Goal: Task Accomplishment & Management: Complete application form

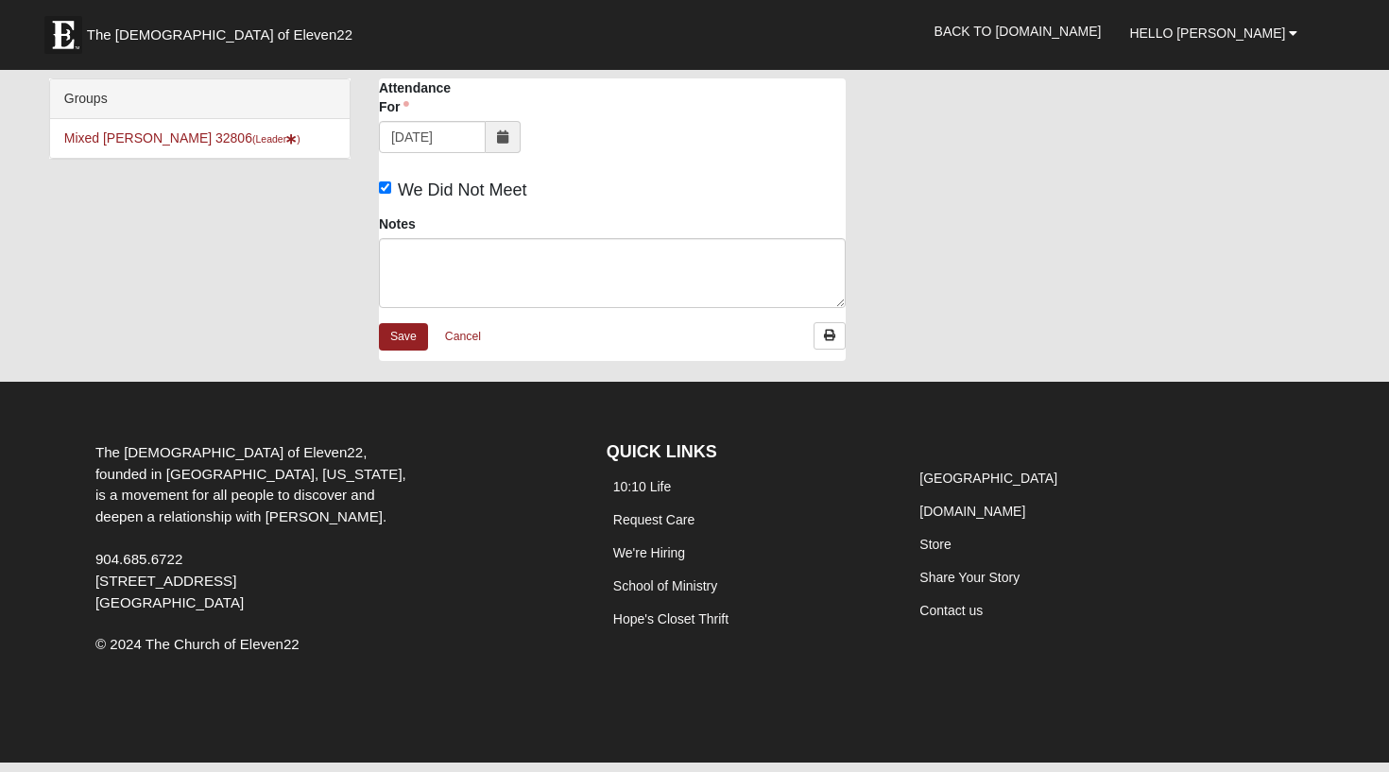
click at [503, 133] on icon at bounding box center [502, 136] width 11 height 13
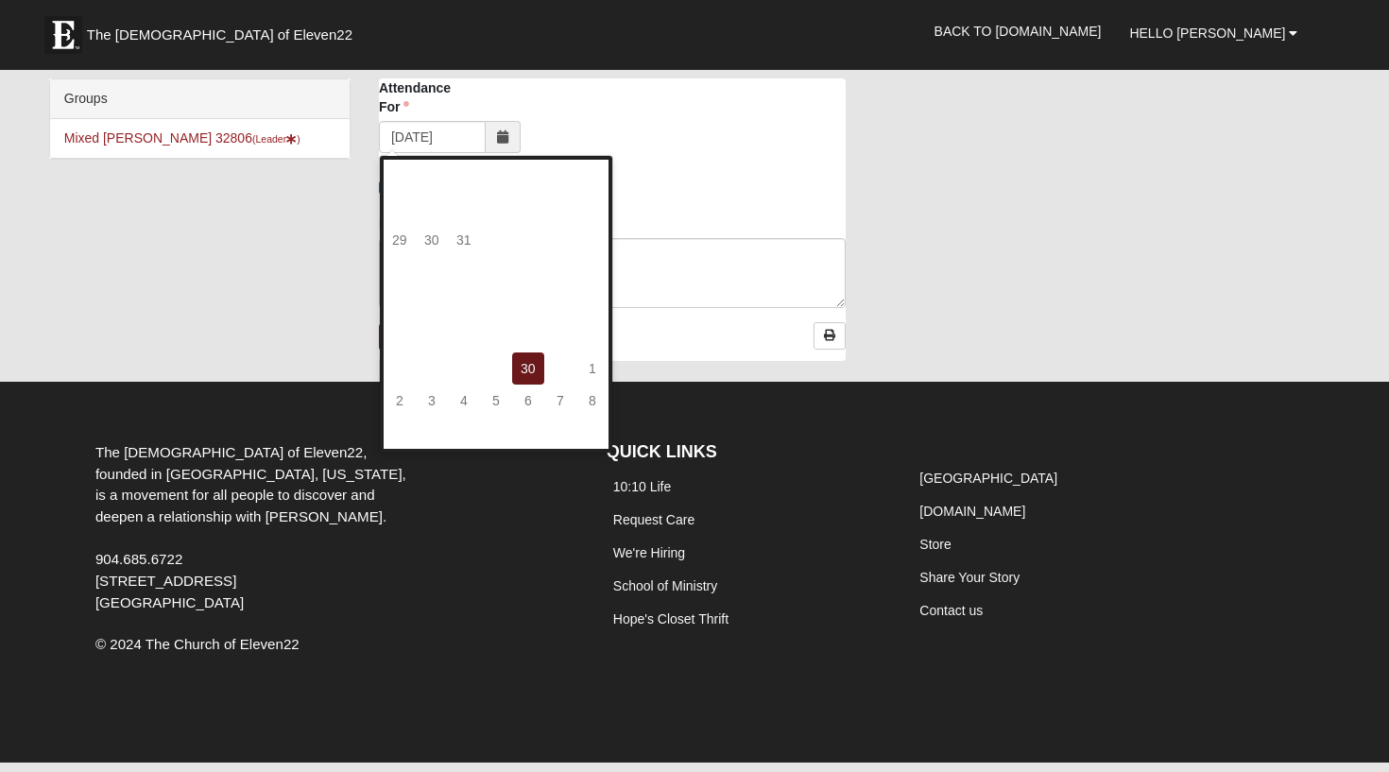
click at [562, 120] on div "Attendance For 01/30/2025 Attendance For is required." at bounding box center [612, 122] width 495 height 89
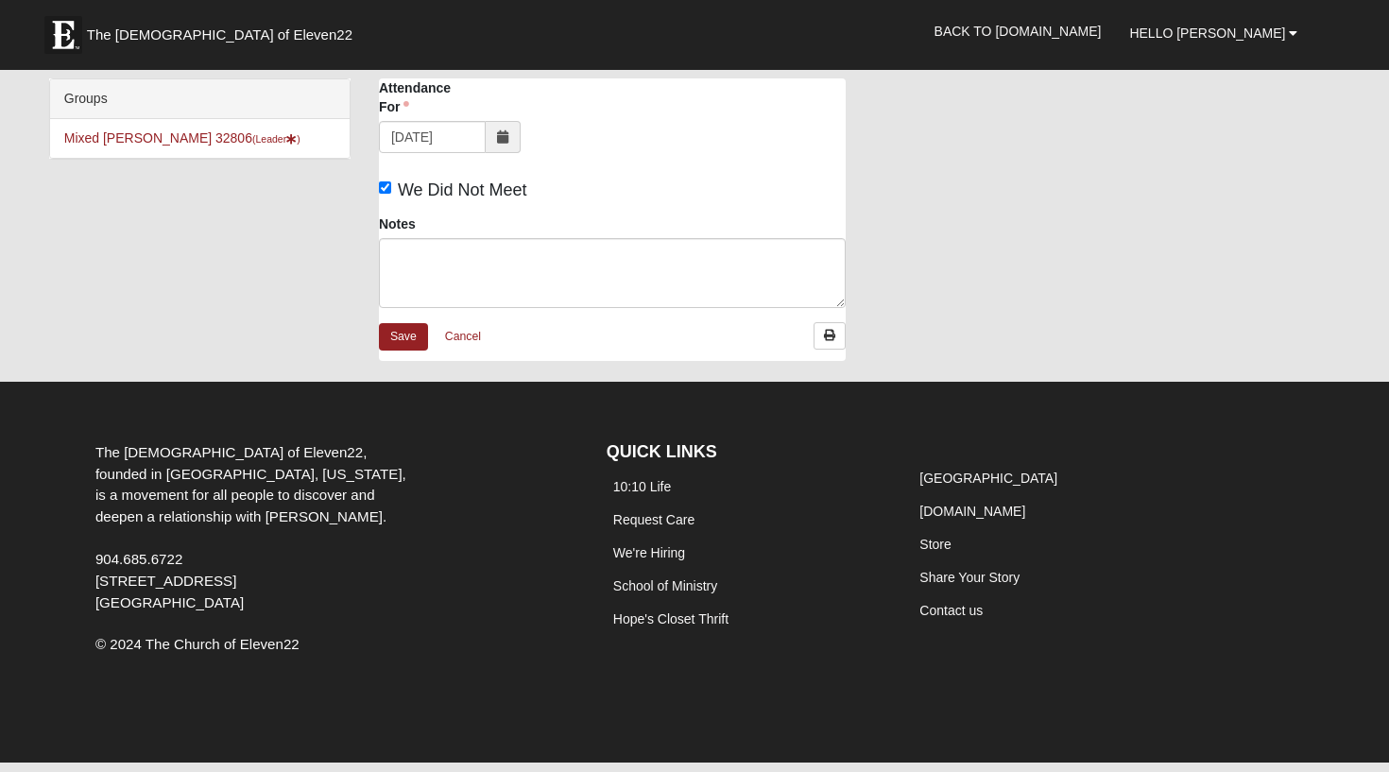
click at [503, 135] on icon at bounding box center [502, 136] width 11 height 13
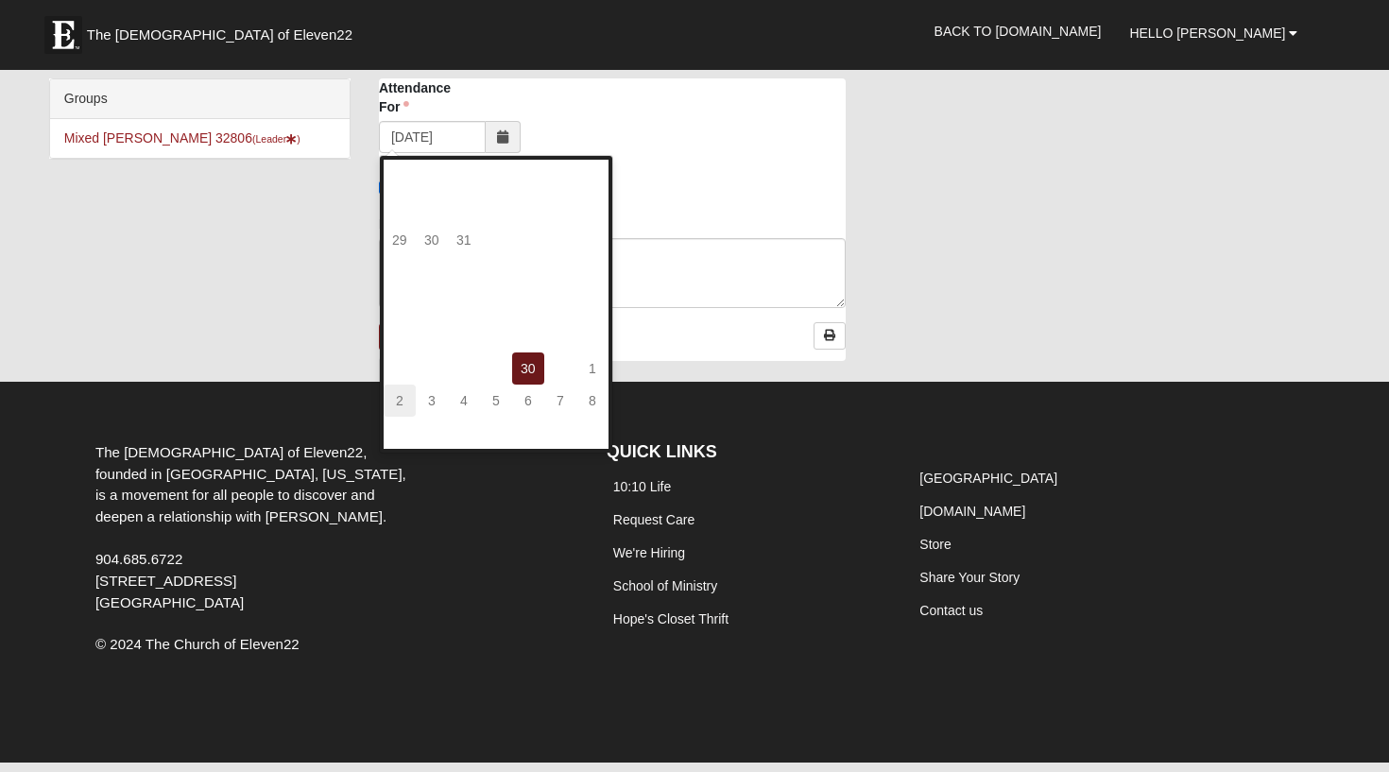
click at [404, 396] on td "2" at bounding box center [400, 401] width 32 height 32
type input "02/02/2025"
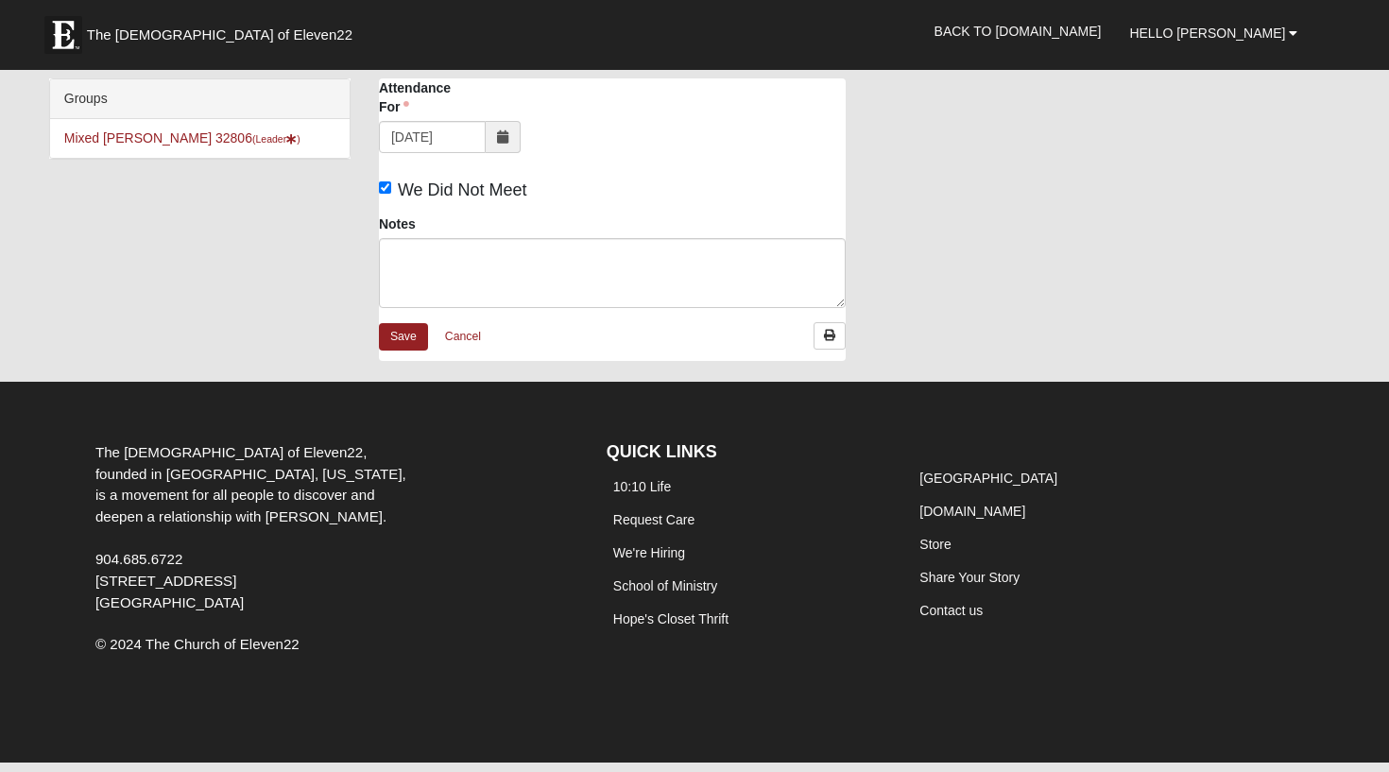
click at [503, 135] on icon at bounding box center [502, 136] width 11 height 13
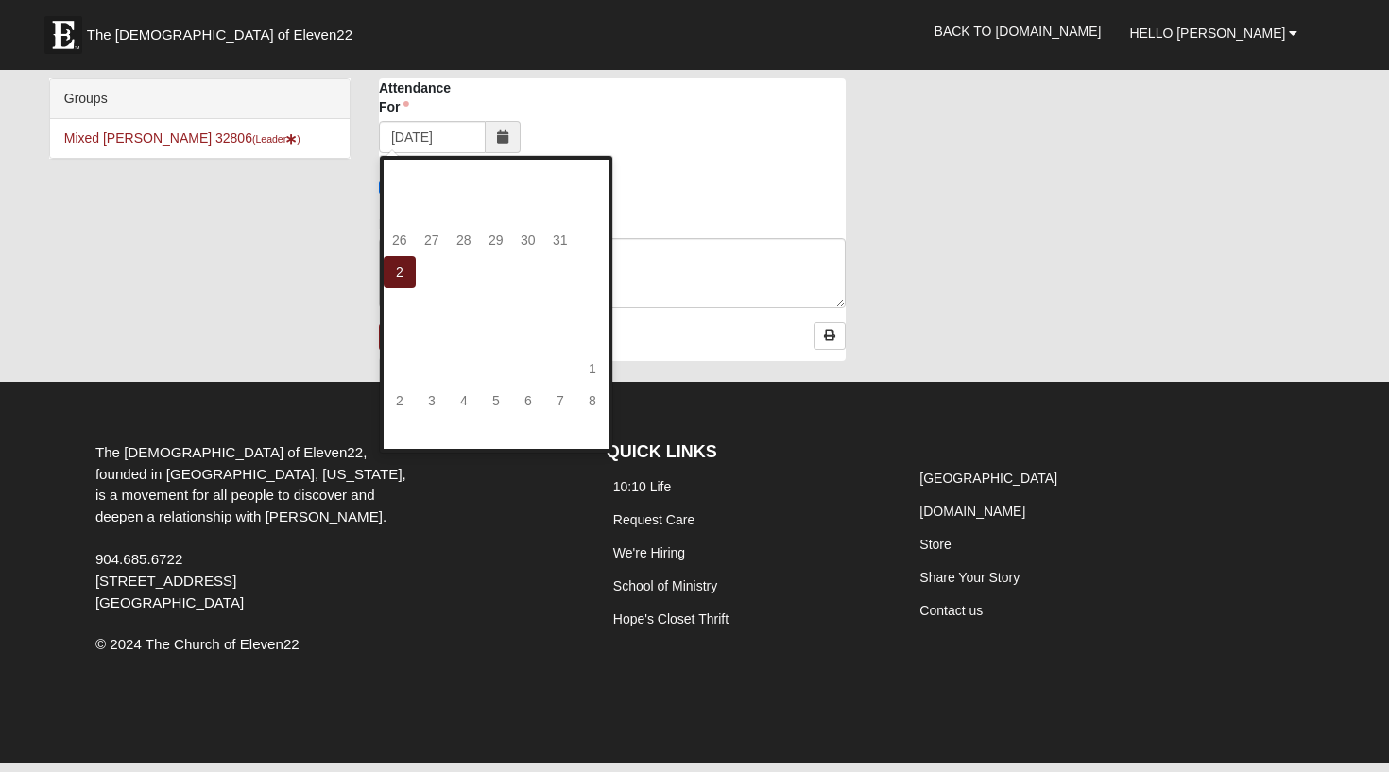
click at [724, 145] on div "Attendance For 02/02/2025 Attendance For is required." at bounding box center [612, 122] width 495 height 89
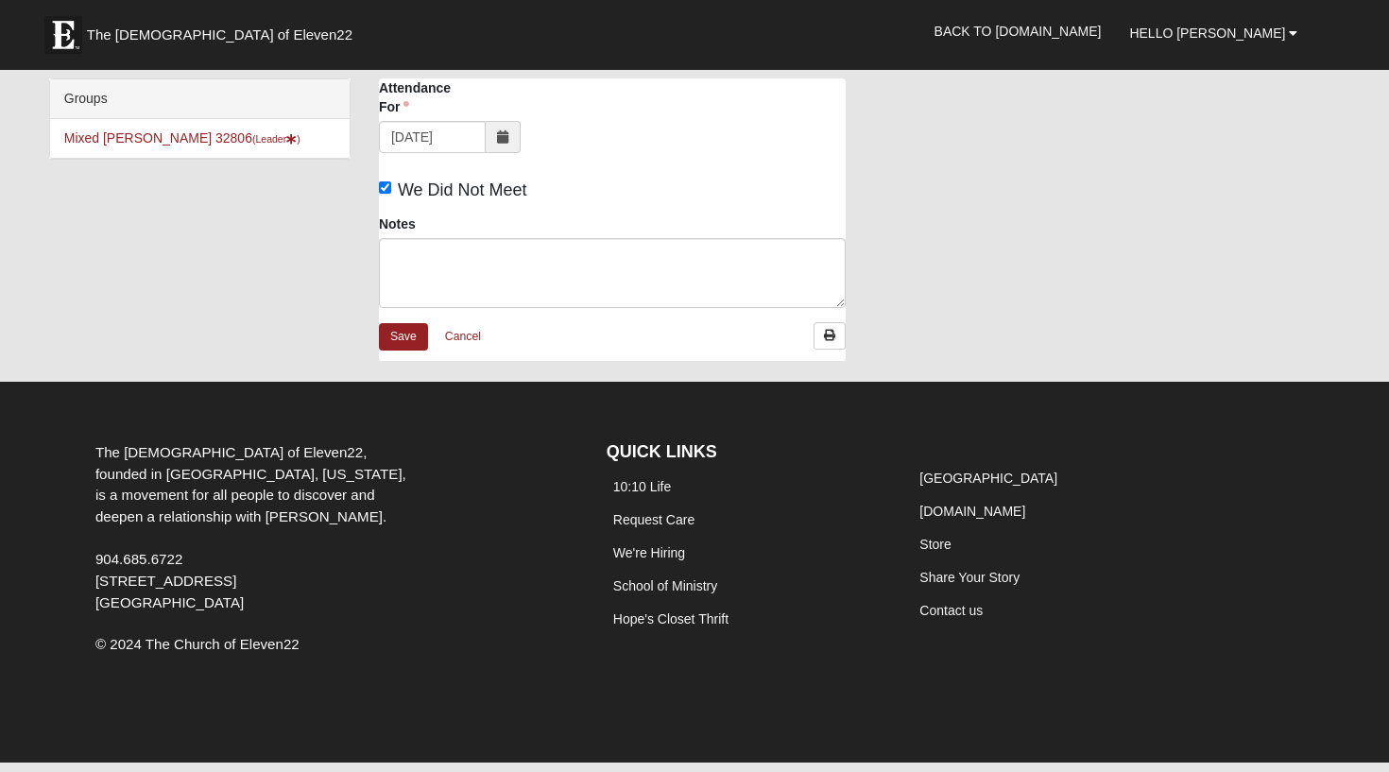
click at [181, 146] on li "Mixed Kallenbach 32806 (Leader )" at bounding box center [200, 138] width 300 height 39
click at [386, 187] on input "We Did Not Meet" at bounding box center [385, 187] width 12 height 12
checkbox input "false"
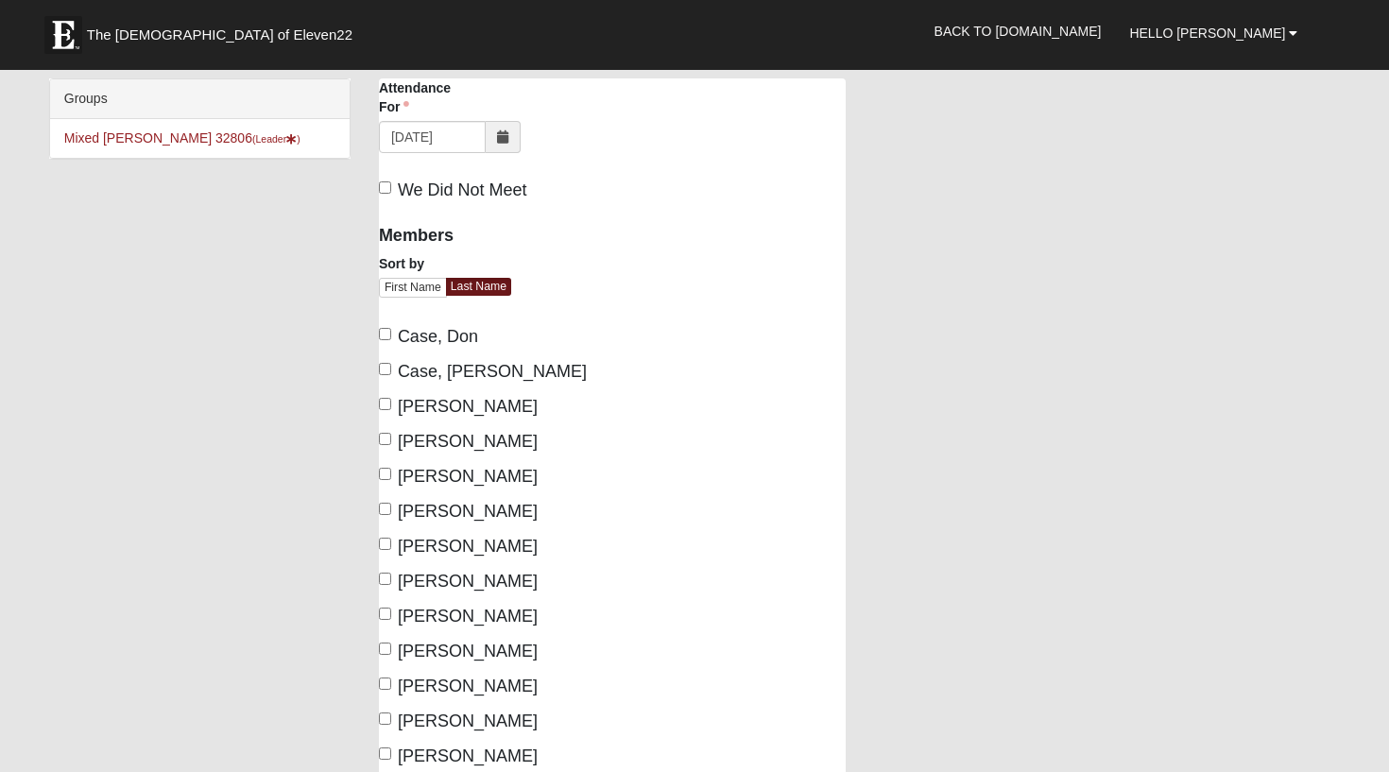
click at [505, 137] on icon at bounding box center [502, 136] width 11 height 13
click at [755, 213] on div at bounding box center [736, 213] width 248 height 1
click at [158, 136] on link "Mixed Kallenbach 32806 (Leader )" at bounding box center [182, 137] width 236 height 15
click at [503, 129] on span at bounding box center [503, 137] width 35 height 32
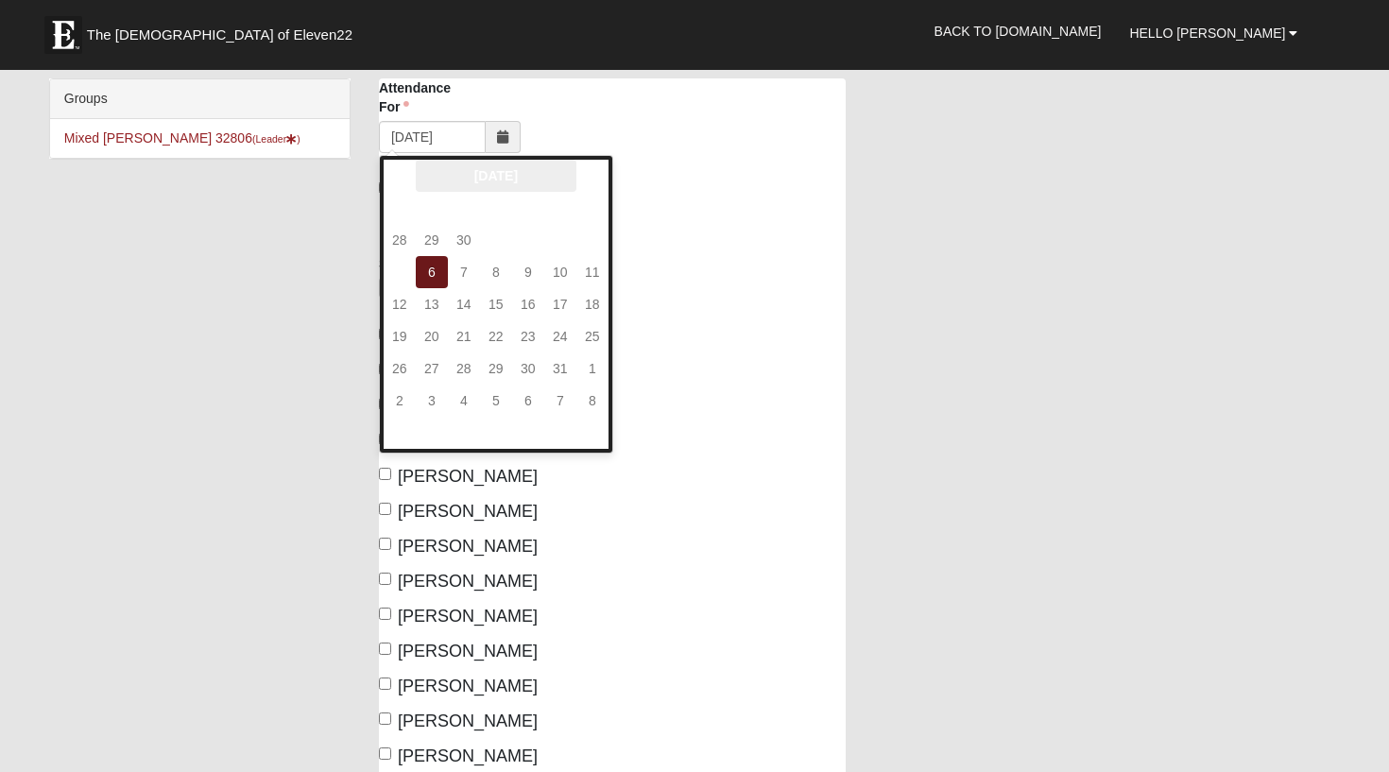
click at [472, 168] on th "October 2025" at bounding box center [496, 176] width 161 height 32
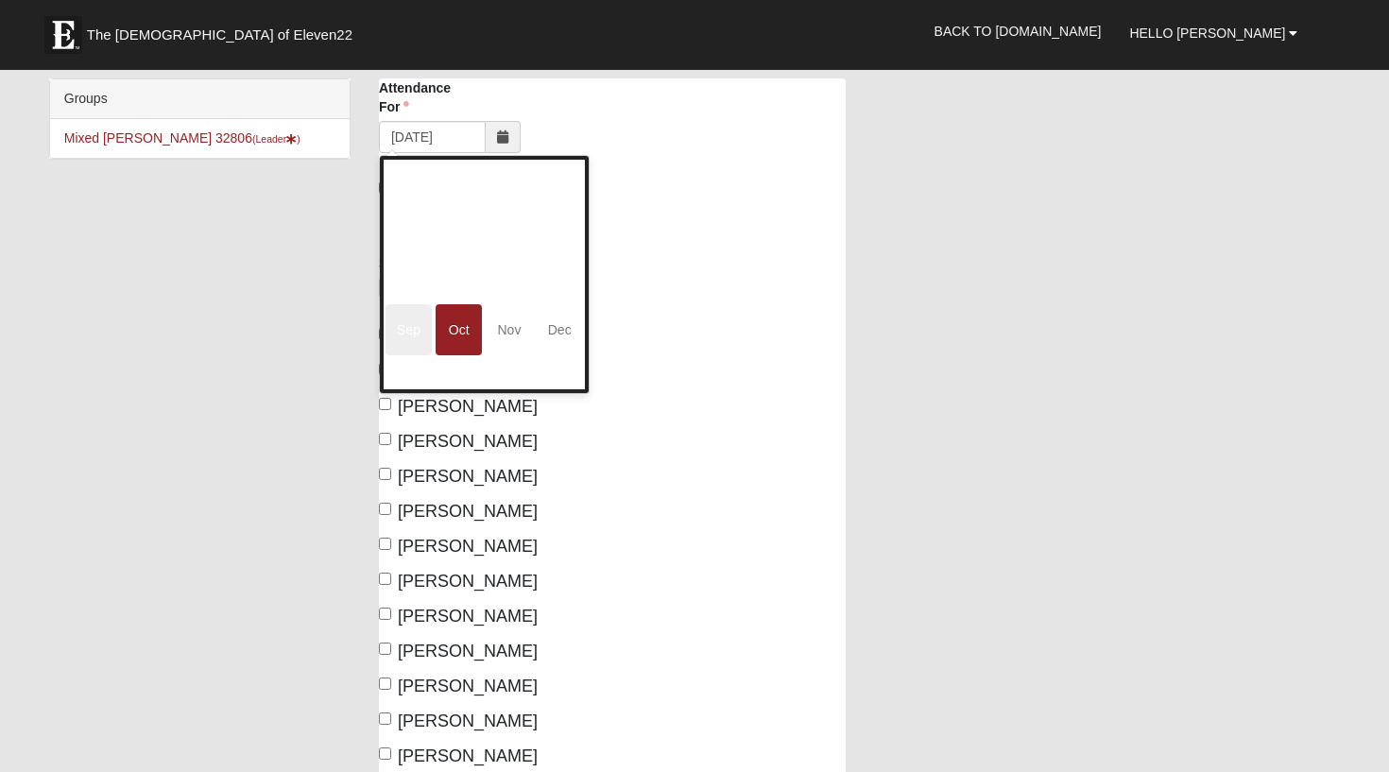
click at [403, 325] on span "Sep" at bounding box center [409, 329] width 46 height 51
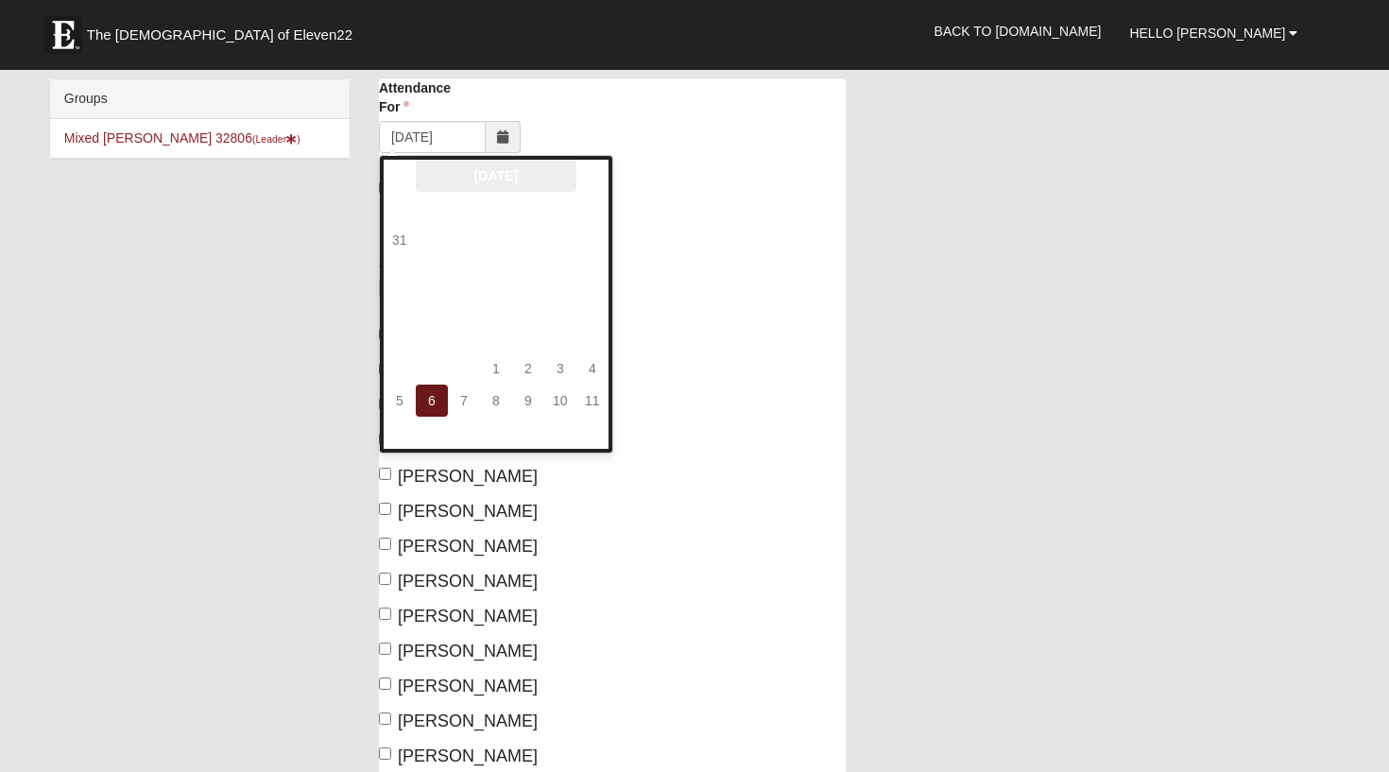
click at [448, 175] on th "September 2025" at bounding box center [496, 176] width 161 height 32
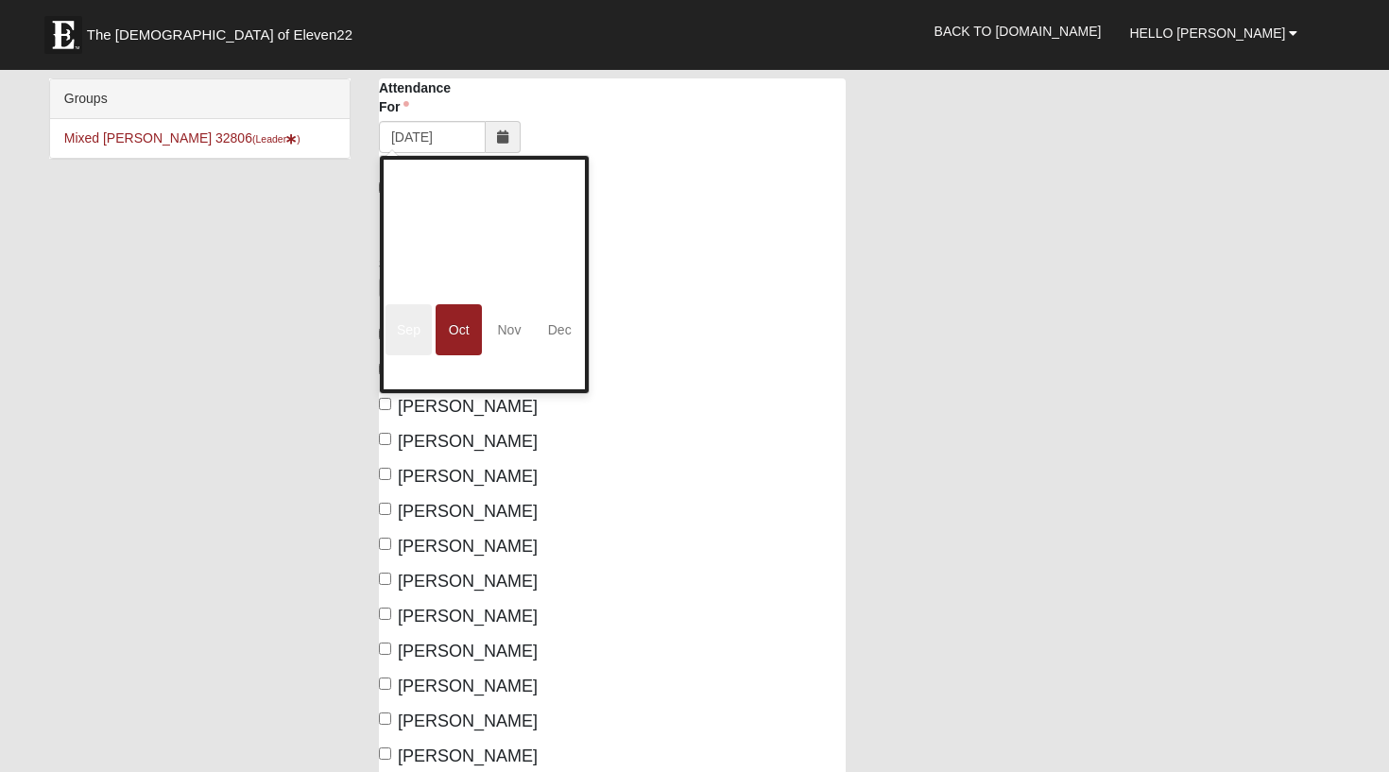
click at [462, 326] on span "Oct" at bounding box center [459, 329] width 46 height 51
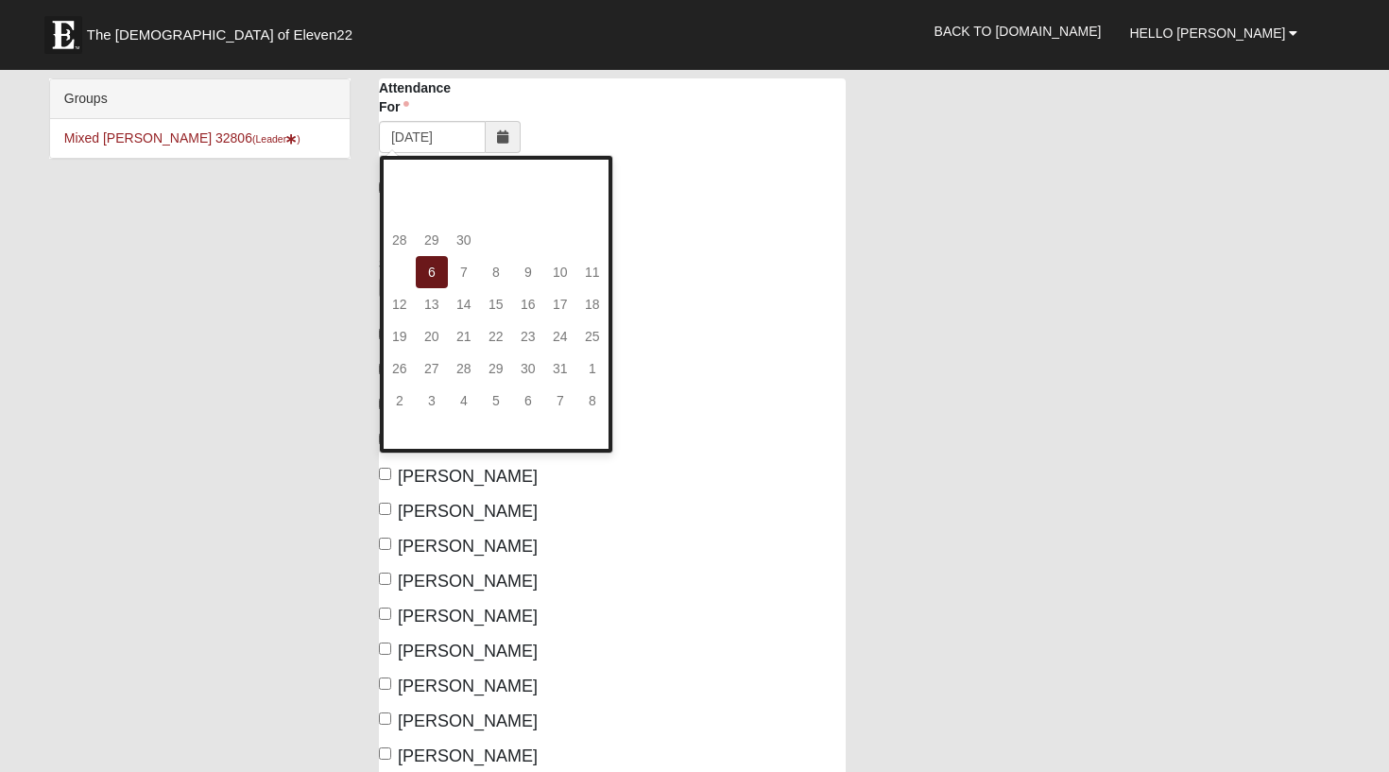
click at [399, 400] on td "2" at bounding box center [400, 401] width 32 height 32
click at [399, 403] on td "2" at bounding box center [400, 401] width 32 height 32
click at [417, 137] on input "10/6/2025" at bounding box center [432, 137] width 107 height 32
click at [531, 238] on td "2" at bounding box center [528, 240] width 32 height 32
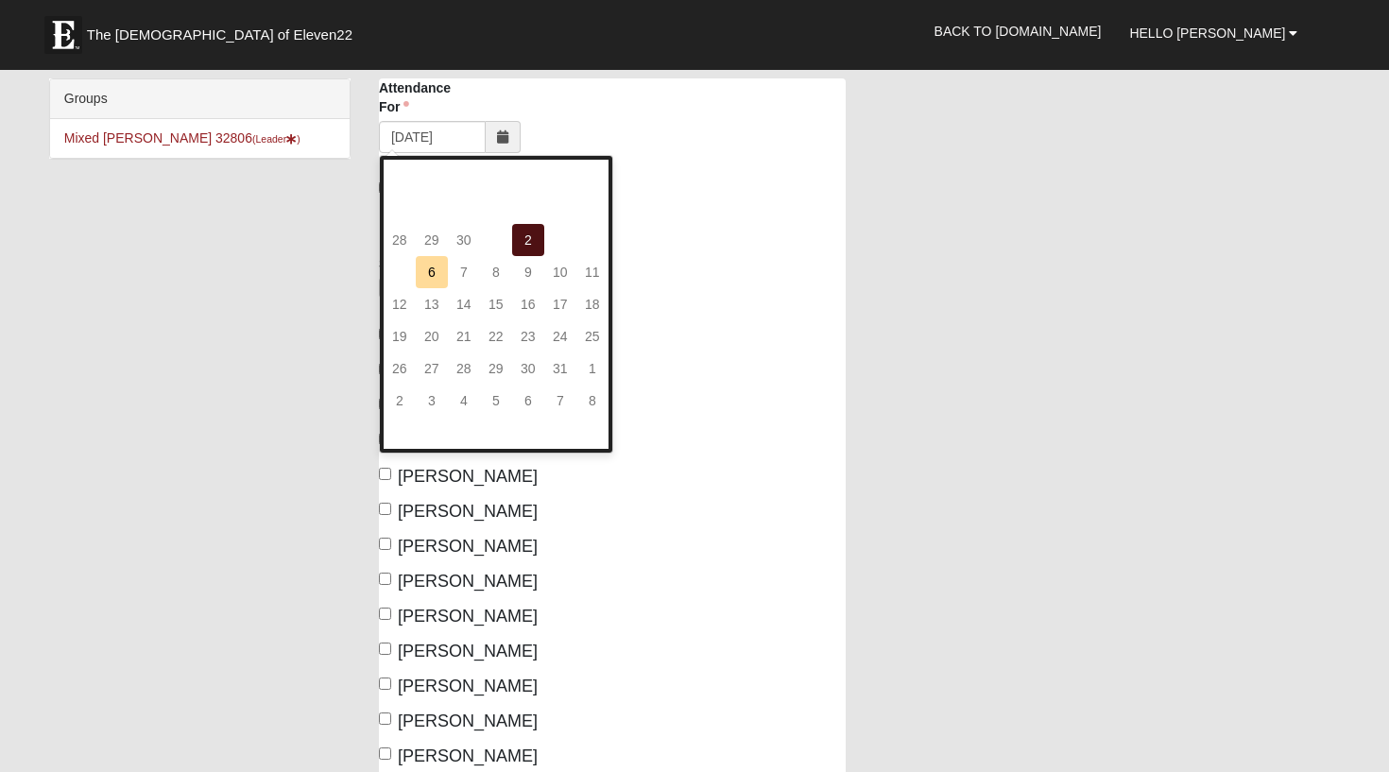
type input "10/02/2025"
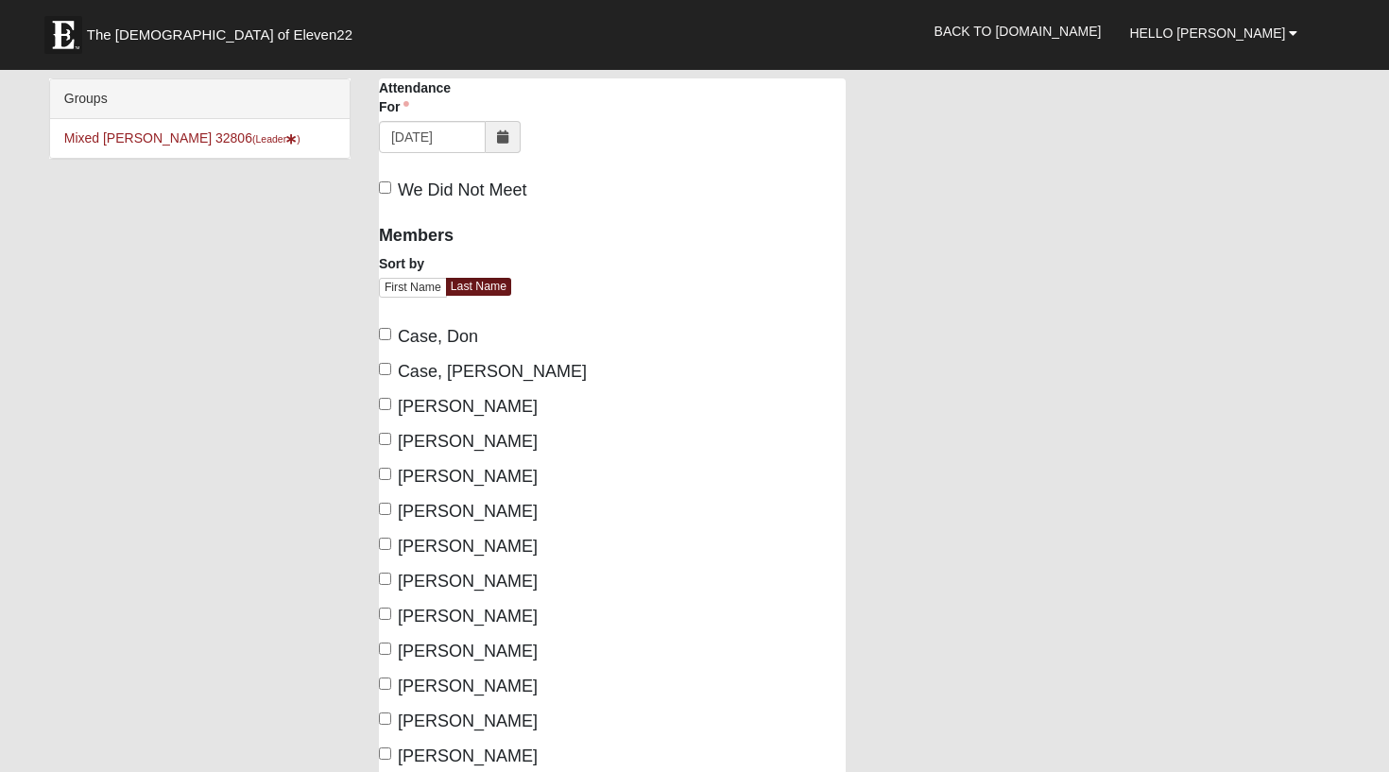
click at [382, 335] on input "Case, Don" at bounding box center [385, 334] width 12 height 12
checkbox input "true"
click at [385, 365] on input "Case, Heather" at bounding box center [385, 369] width 12 height 12
checkbox input "true"
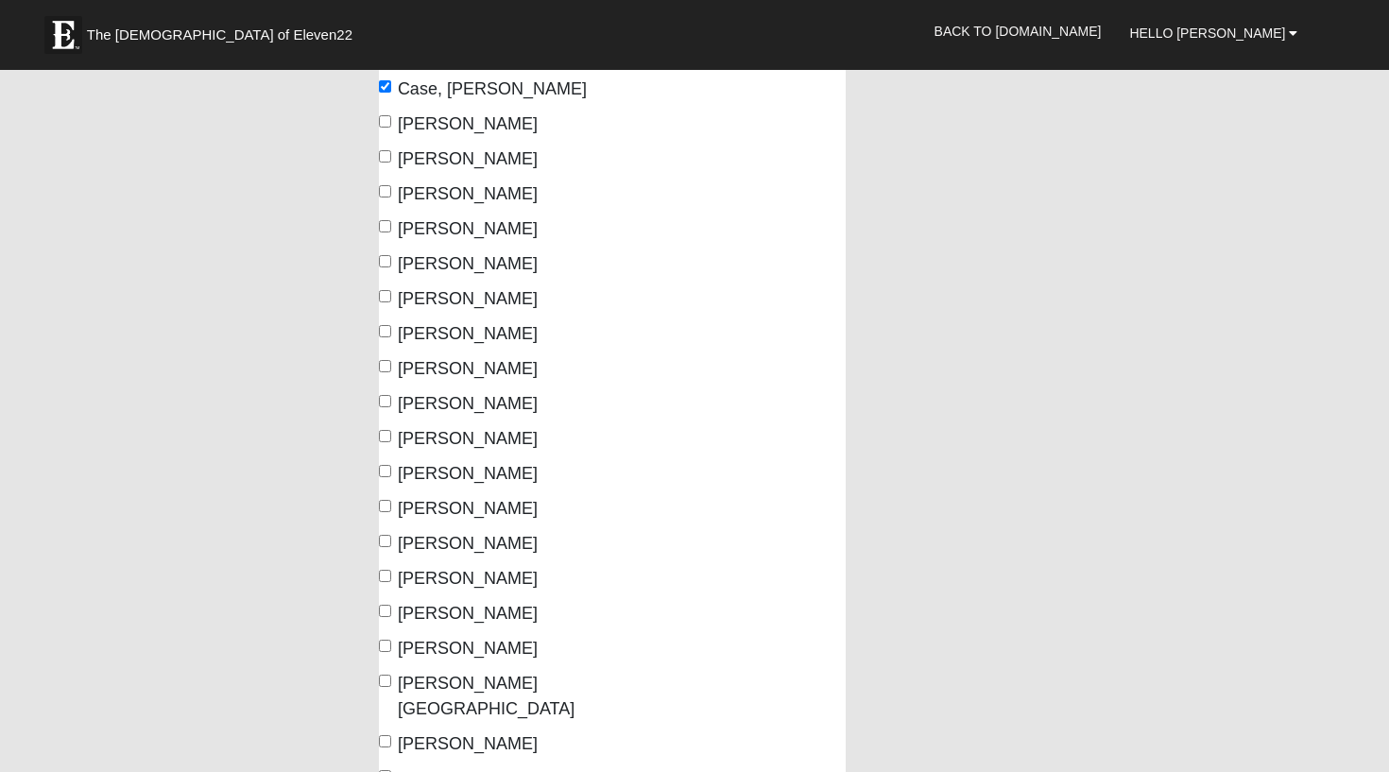
scroll to position [285, 0]
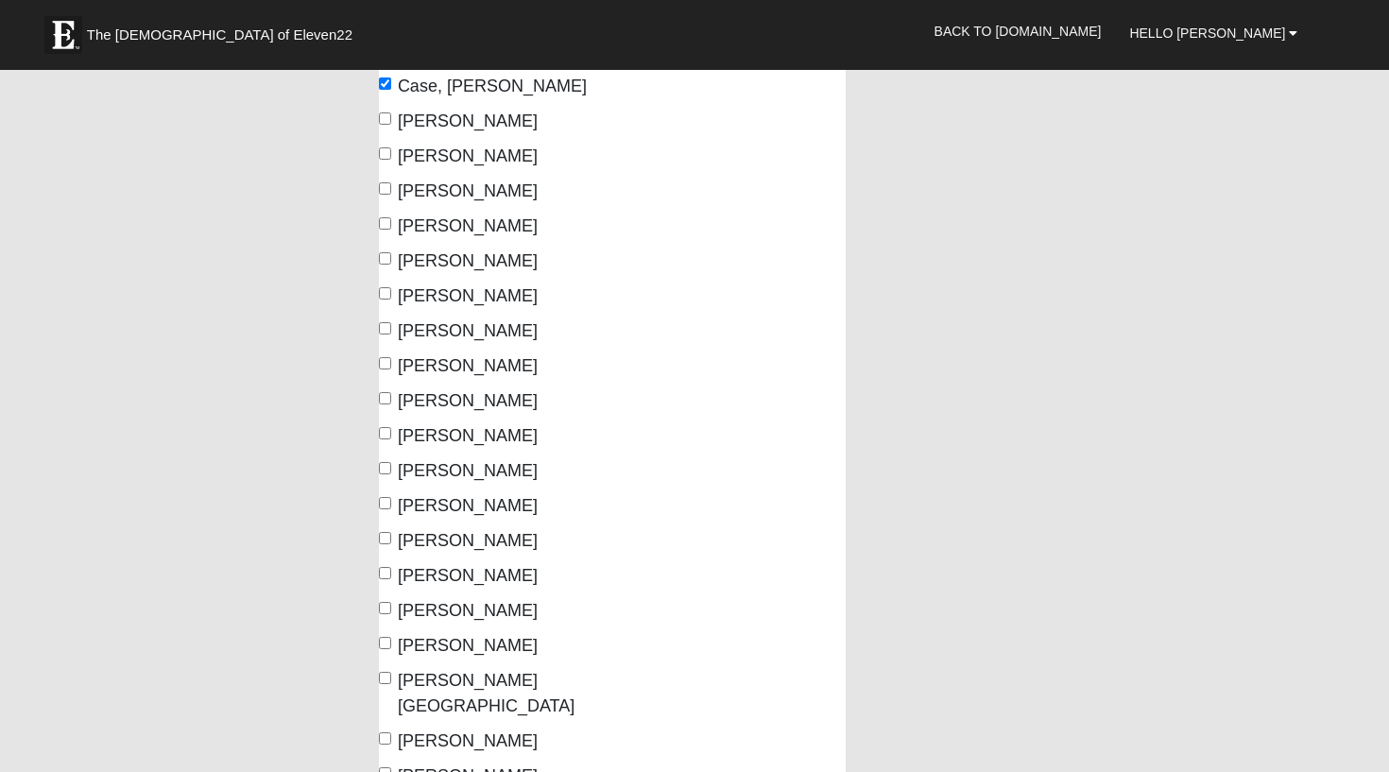
click at [388, 328] on input "Horton, Brad" at bounding box center [385, 328] width 12 height 12
checkbox input "true"
click at [386, 361] on input "Horton, Jessica" at bounding box center [385, 363] width 12 height 12
checkbox input "true"
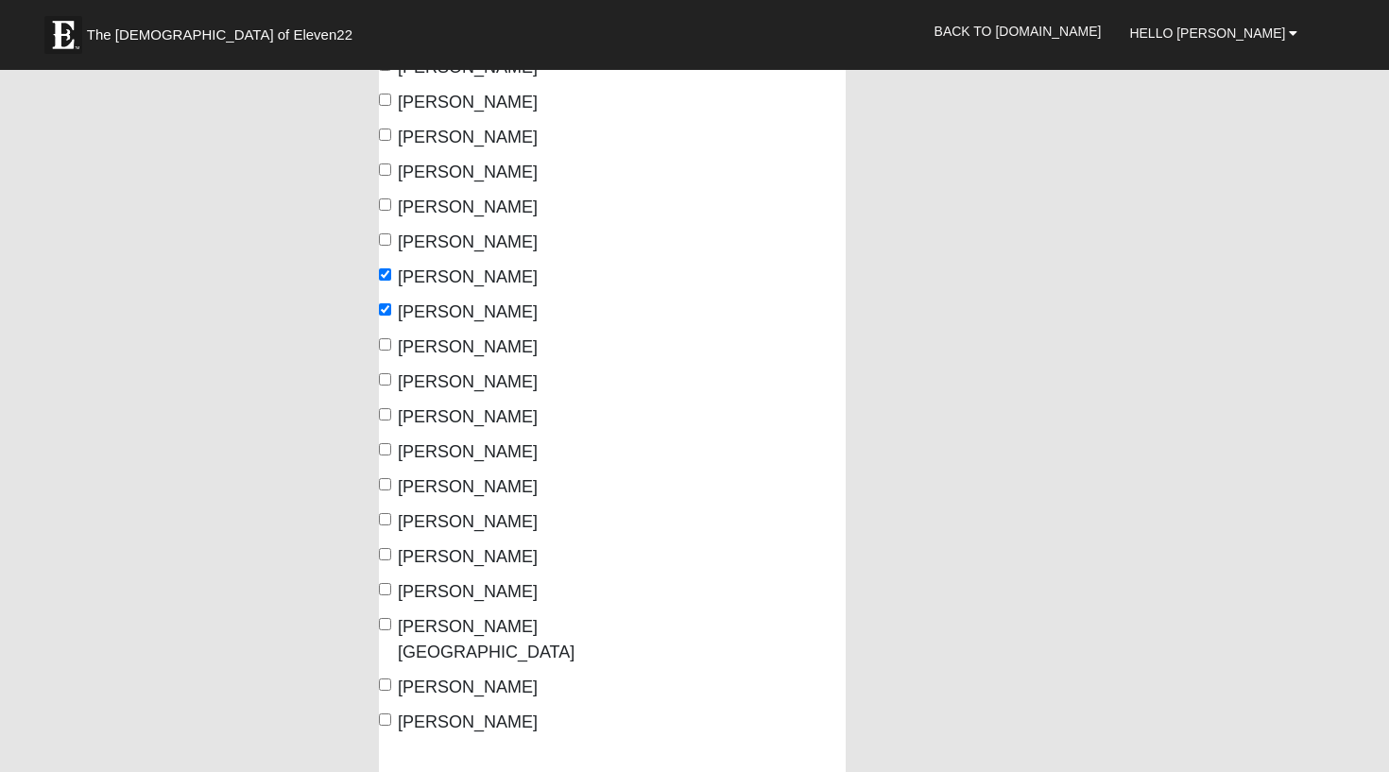
scroll to position [343, 0]
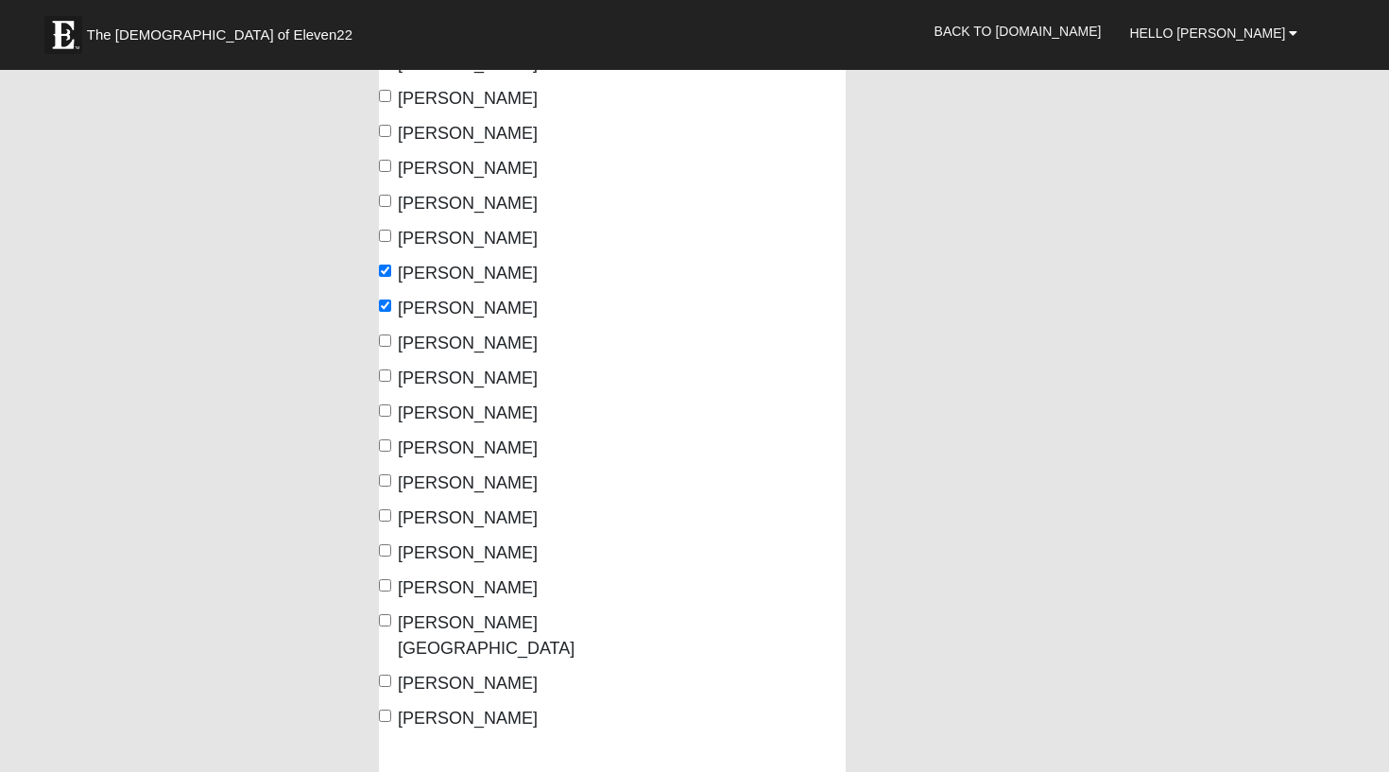
click at [387, 444] on input "Madden, Hailey" at bounding box center [385, 445] width 12 height 12
checkbox input "true"
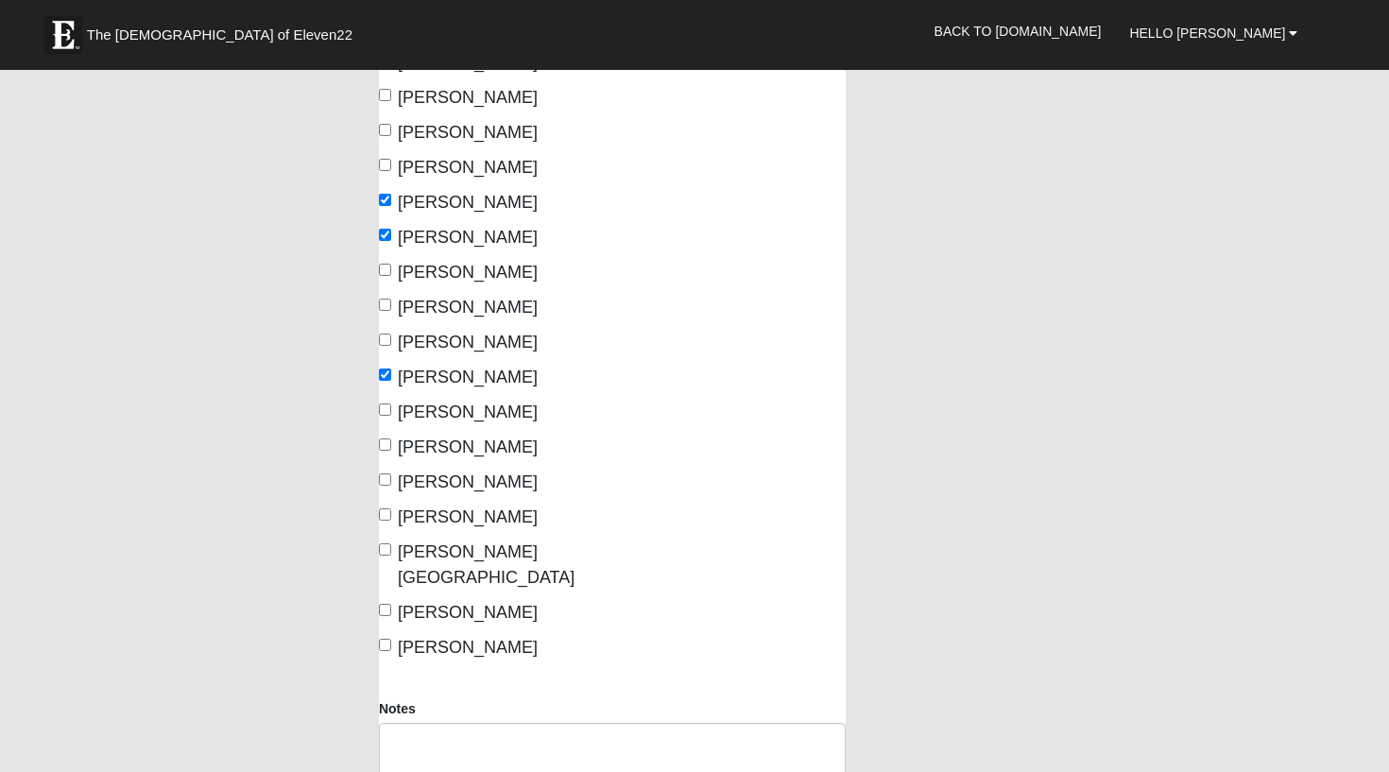
scroll to position [412, 0]
click at [387, 450] on input "Paredes, Olga" at bounding box center [385, 446] width 12 height 12
checkbox input "true"
click at [386, 482] on input "Poulos, Jamie" at bounding box center [385, 481] width 12 height 12
checkbox input "true"
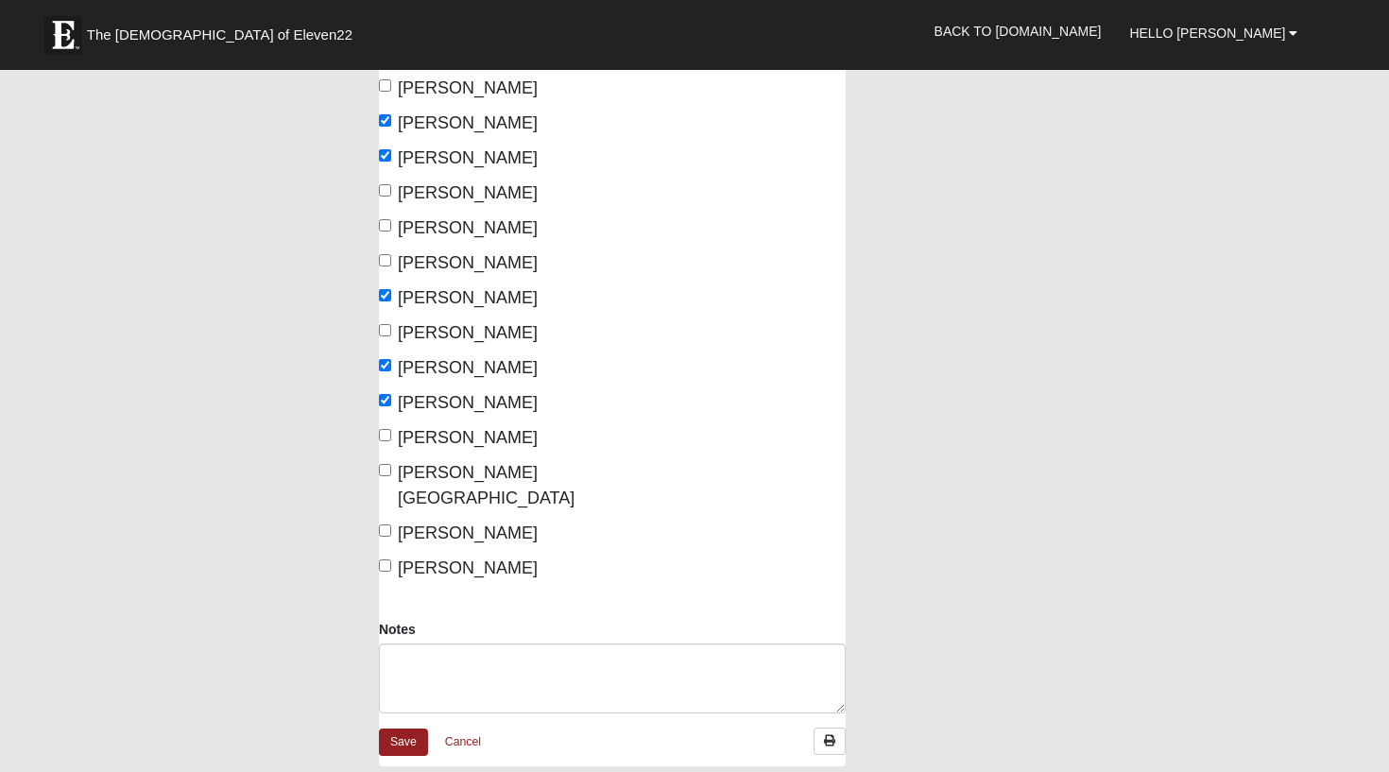
scroll to position [494, 0]
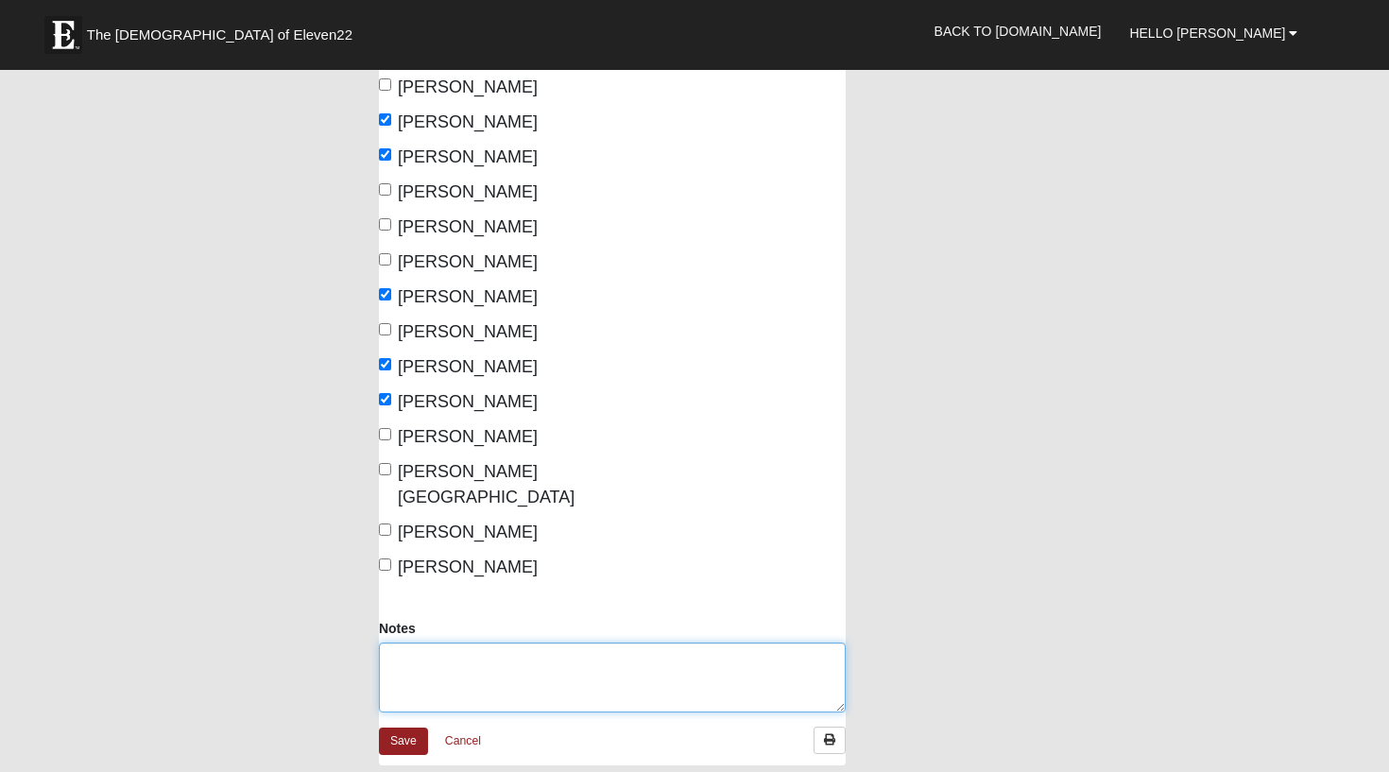
click at [416, 643] on textarea "Notes" at bounding box center [612, 678] width 467 height 70
type textarea "3 guests- [PERSON_NAME], [PERSON_NAME] & [PERSON_NAME]"
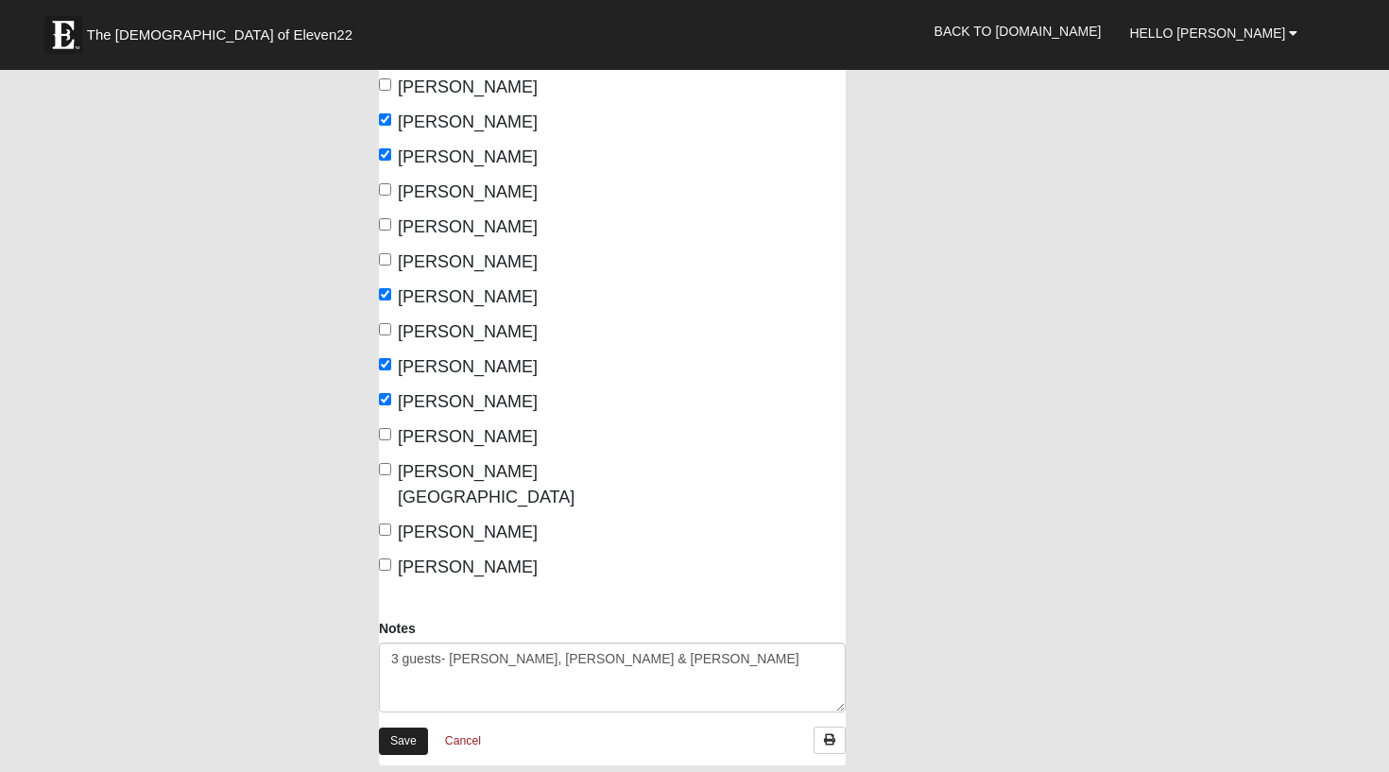
click at [417, 728] on link "Save" at bounding box center [403, 741] width 49 height 27
